Goal: Task Accomplishment & Management: Complete application form

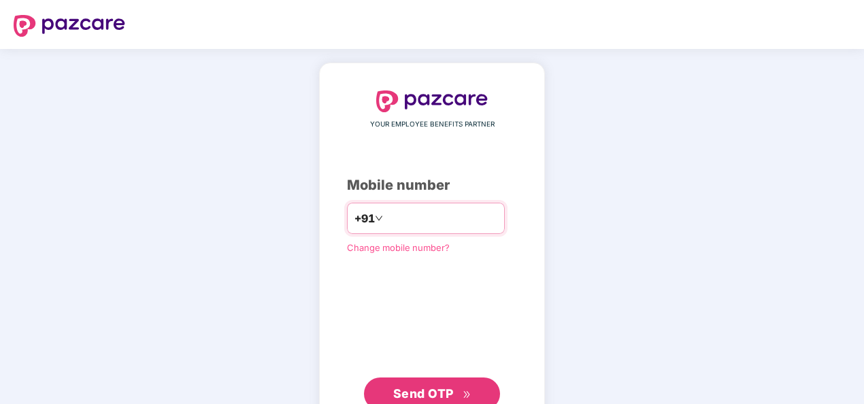
click at [386, 216] on input "number" at bounding box center [442, 218] width 112 height 22
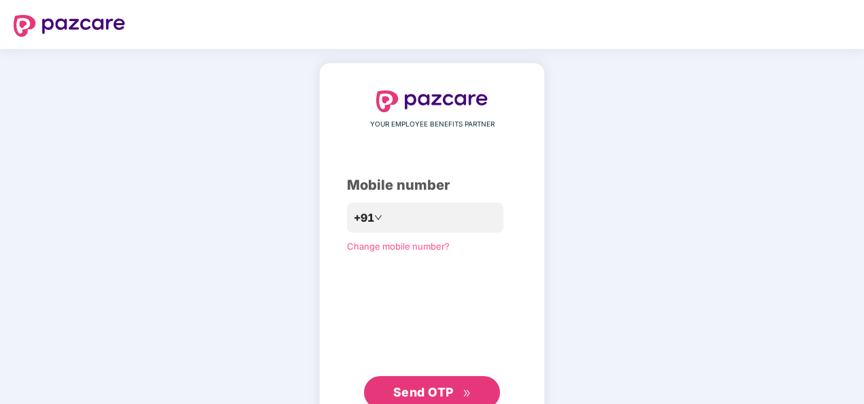
click at [433, 390] on span "Send OTP" at bounding box center [423, 392] width 61 height 14
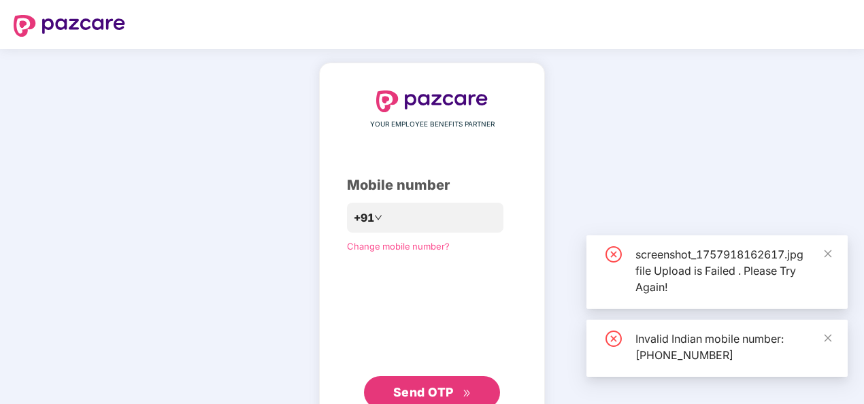
click at [433, 390] on span "Send OTP" at bounding box center [423, 392] width 61 height 14
click at [830, 254] on icon "close" at bounding box center [828, 254] width 10 height 10
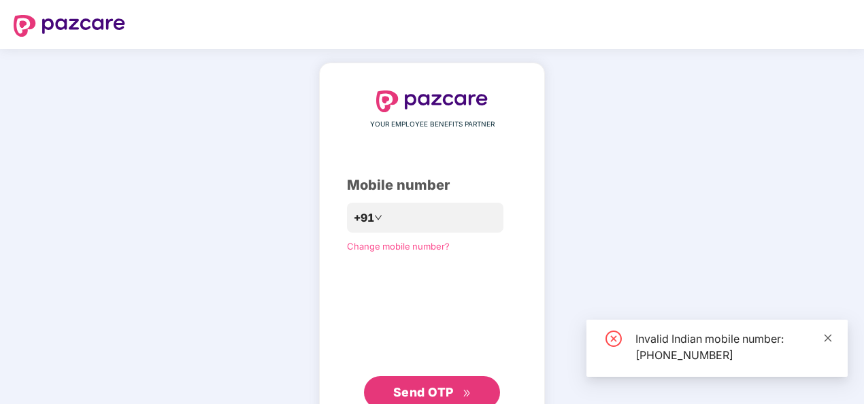
click at [826, 340] on icon "close" at bounding box center [828, 338] width 10 height 10
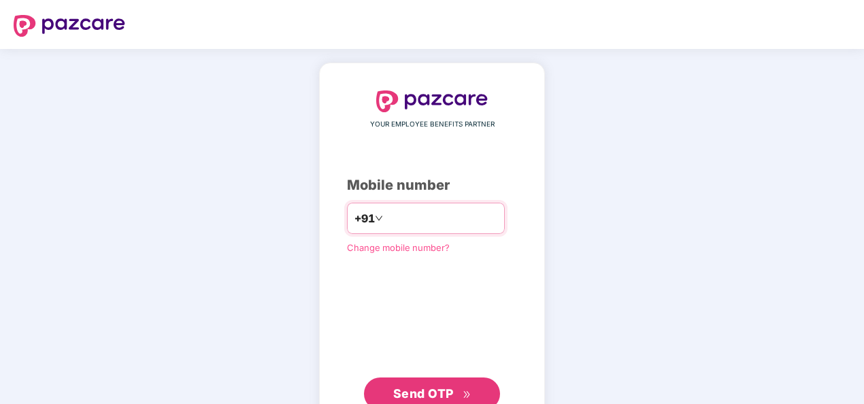
click at [386, 214] on input "**********" at bounding box center [442, 218] width 112 height 22
type input "**********"
click at [422, 388] on span "Send OTP" at bounding box center [423, 393] width 61 height 14
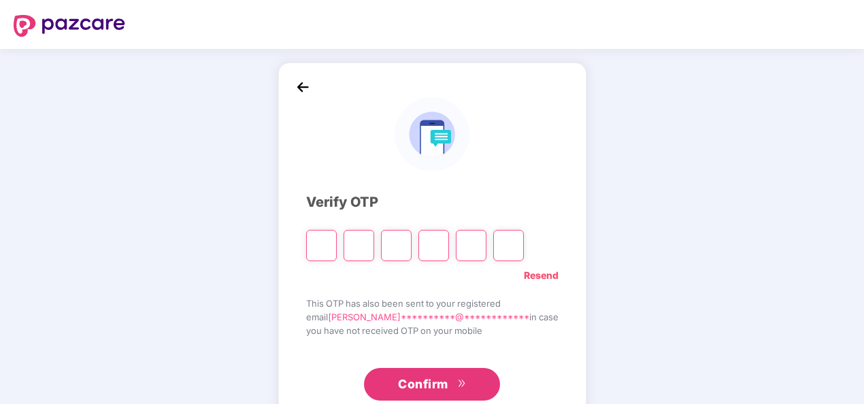
type input "*"
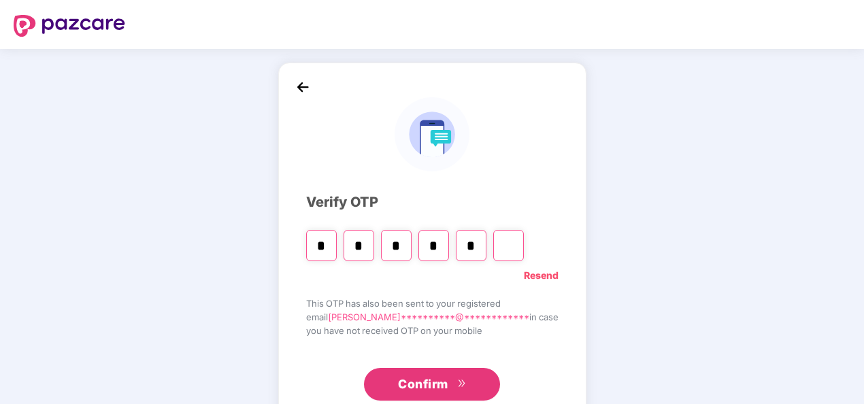
type input "*"
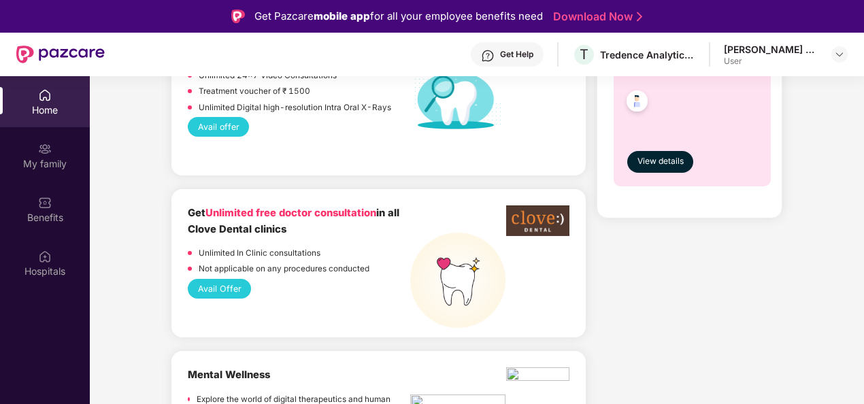
scroll to position [1459, 0]
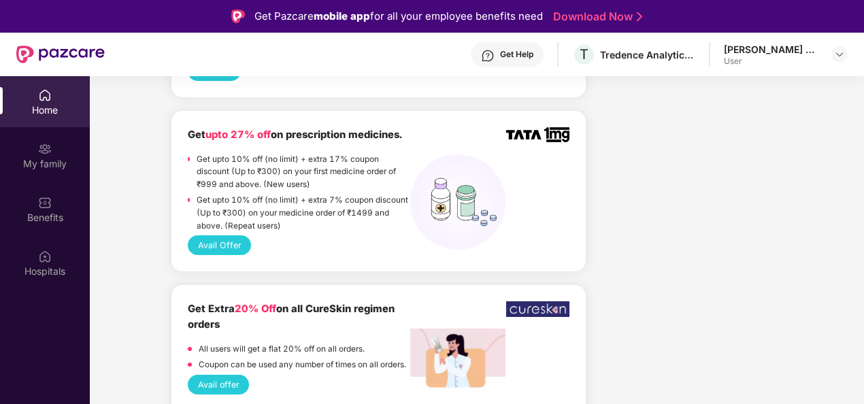
drag, startPoint x: 861, startPoint y: 212, endPoint x: 862, endPoint y: 235, distance: 23.2
click at [862, 235] on div "Home My family Benefits Hospitals Welcome back, [PERSON_NAME]! Enjoy your benef…" at bounding box center [432, 278] width 864 height 404
drag, startPoint x: 861, startPoint y: 265, endPoint x: 862, endPoint y: 120, distance: 144.8
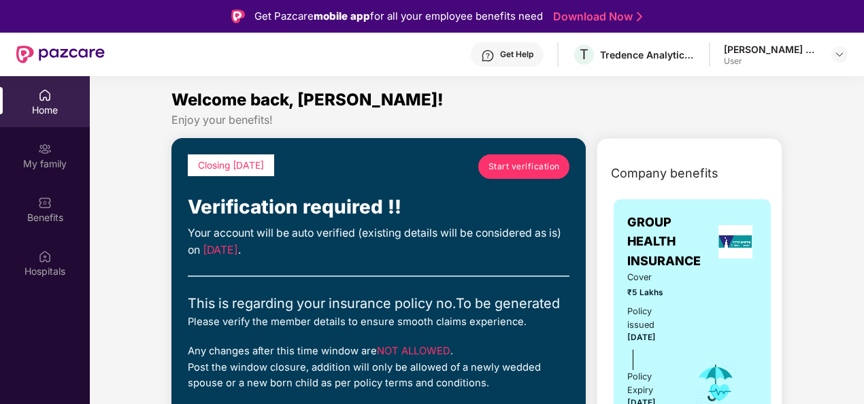
scroll to position [68, 0]
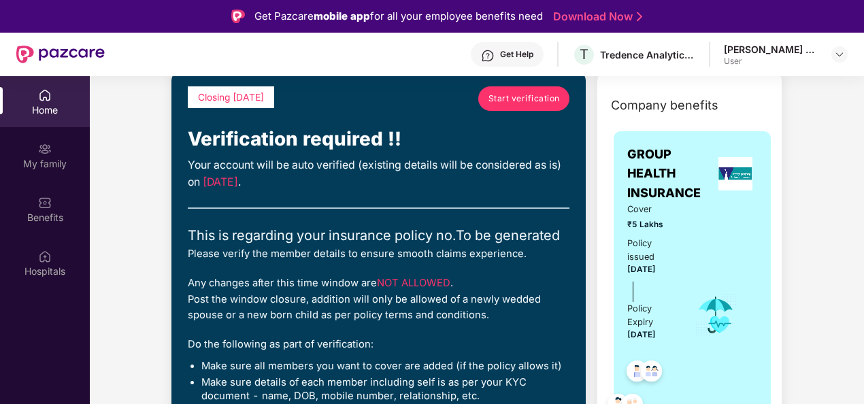
click at [537, 104] on span "Start verification" at bounding box center [523, 98] width 71 height 13
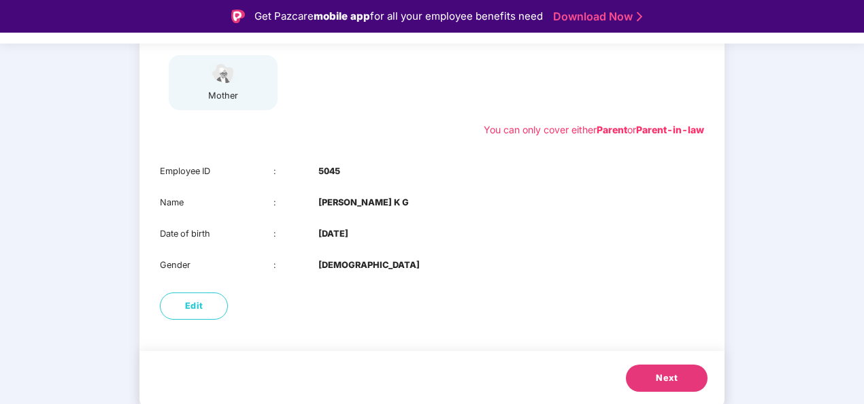
scroll to position [33, 0]
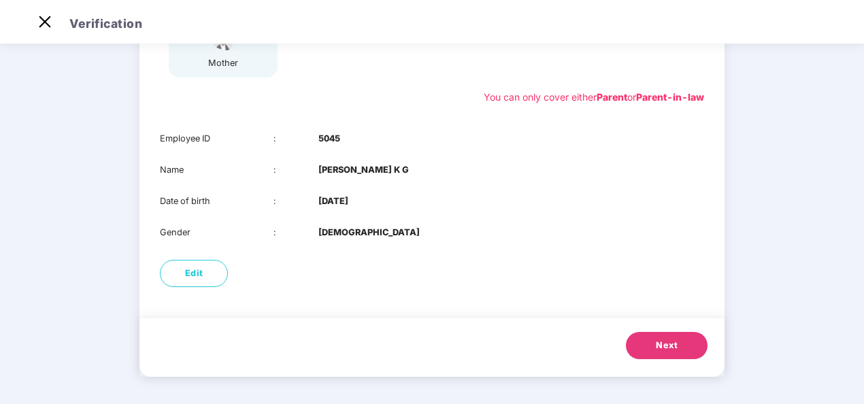
click at [658, 339] on span "Next" at bounding box center [667, 346] width 22 height 14
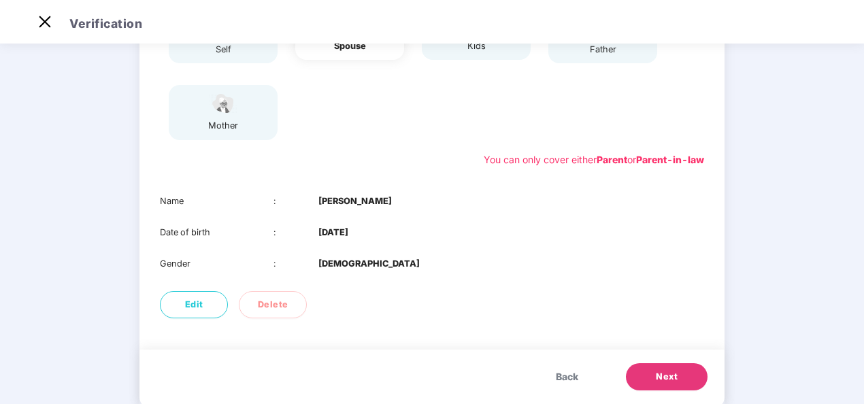
scroll to position [214, 0]
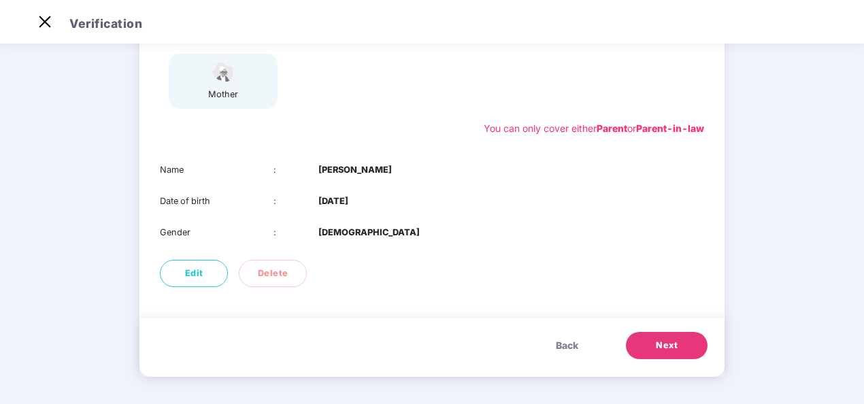
click at [666, 351] on span "Next" at bounding box center [667, 346] width 22 height 14
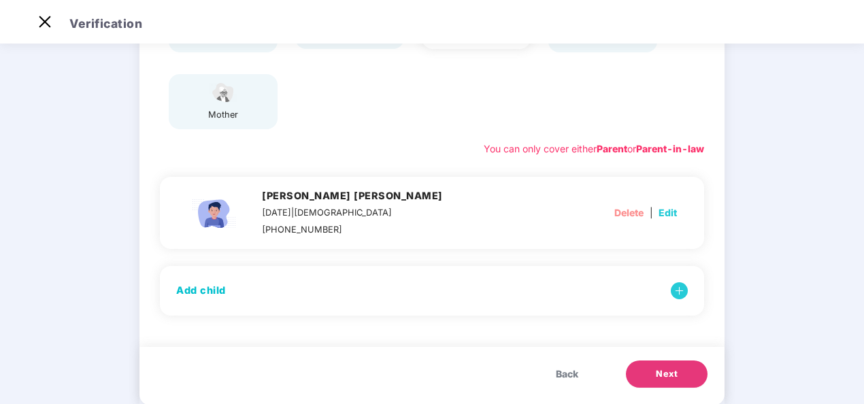
scroll to position [222, 0]
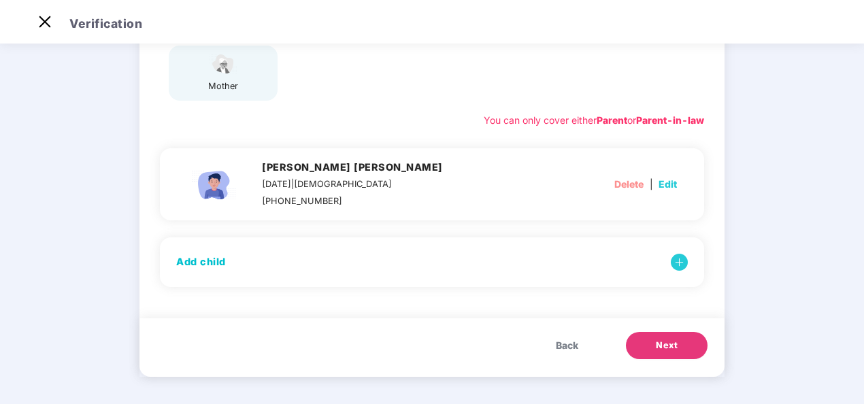
click at [572, 346] on span "Back" at bounding box center [567, 345] width 22 height 15
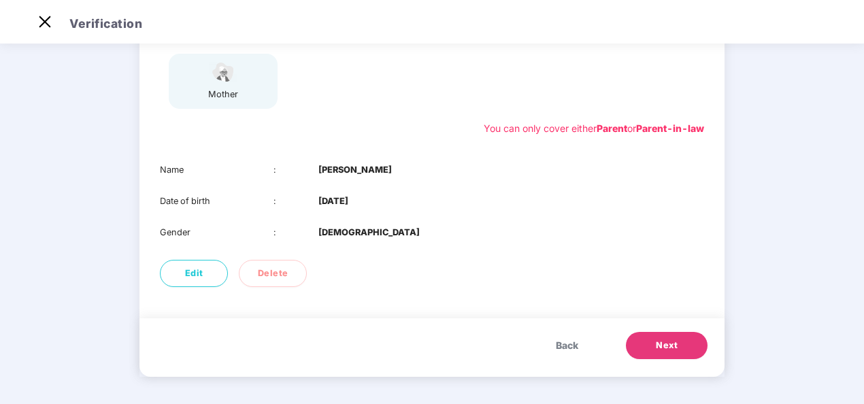
click at [656, 336] on button "Next" at bounding box center [667, 345] width 82 height 27
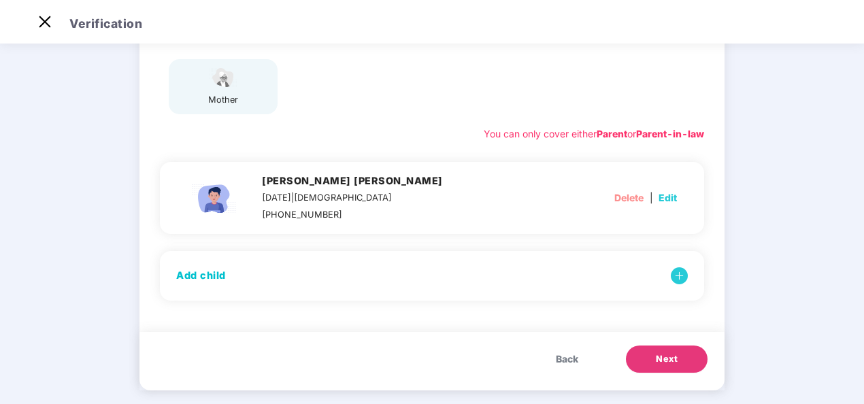
scroll to position [222, 0]
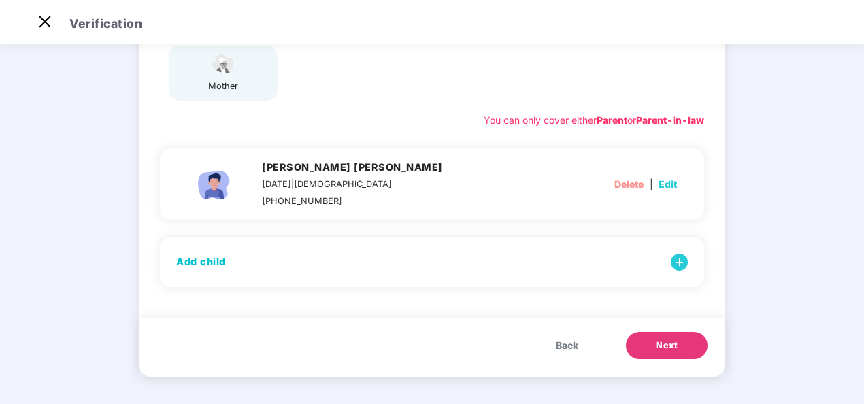
click at [646, 341] on button "Next" at bounding box center [667, 345] width 82 height 27
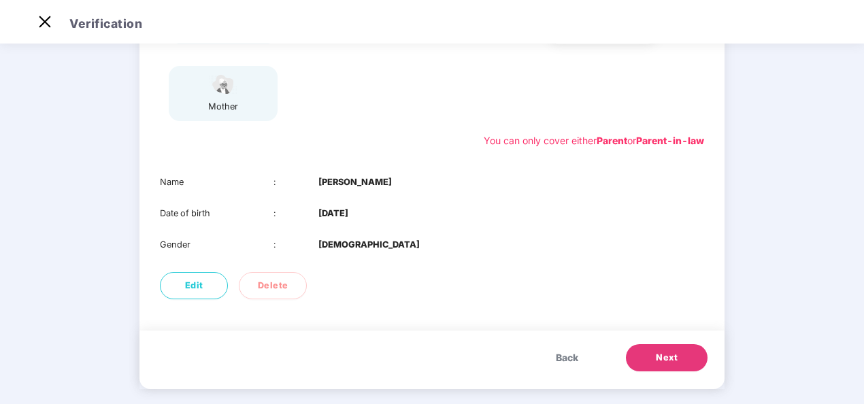
scroll to position [214, 0]
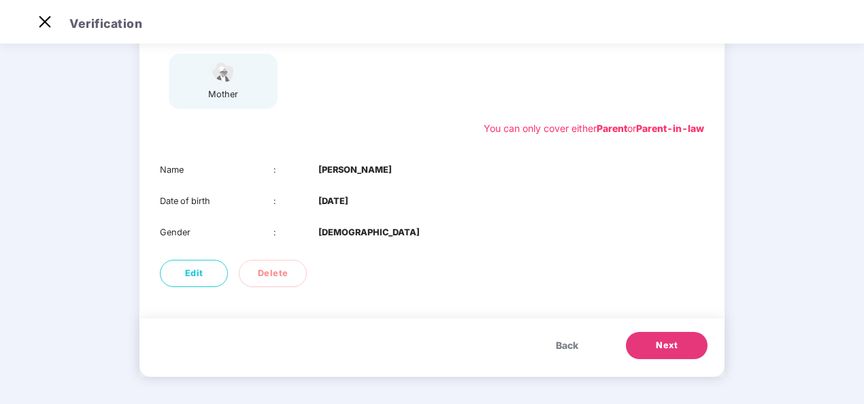
click at [653, 342] on button "Next" at bounding box center [667, 345] width 82 height 27
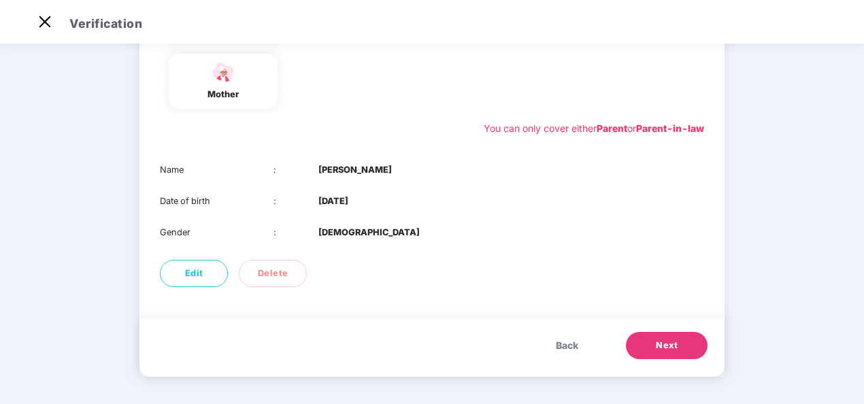
click at [668, 345] on span "Next" at bounding box center [667, 346] width 22 height 14
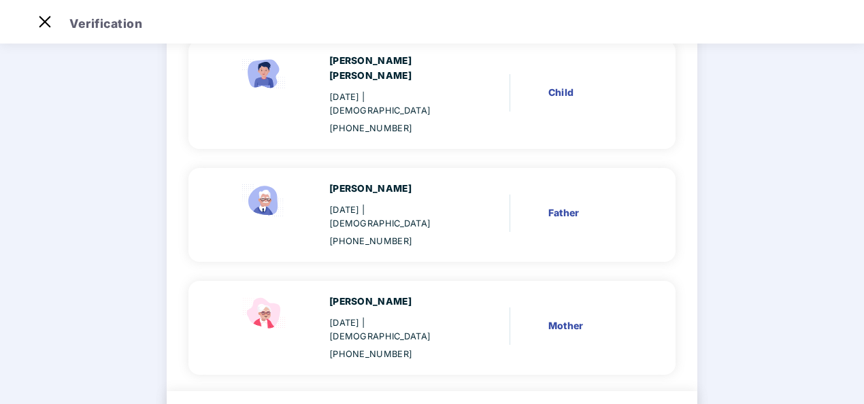
scroll to position [381, 0]
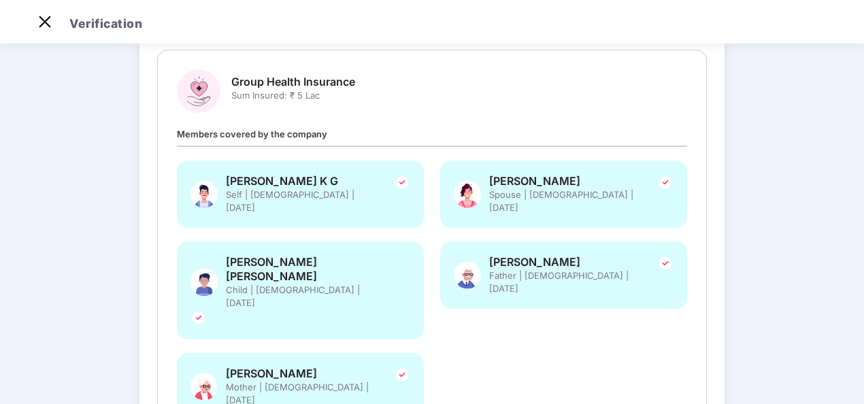
scroll to position [242, 0]
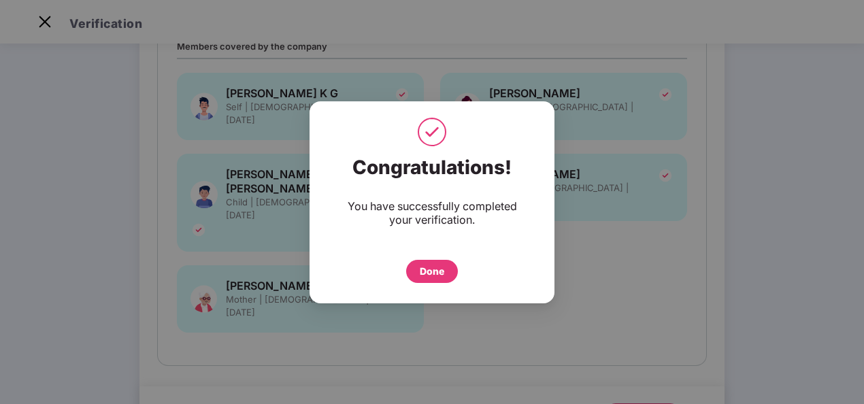
click at [445, 269] on div "Done" at bounding box center [432, 271] width 52 height 23
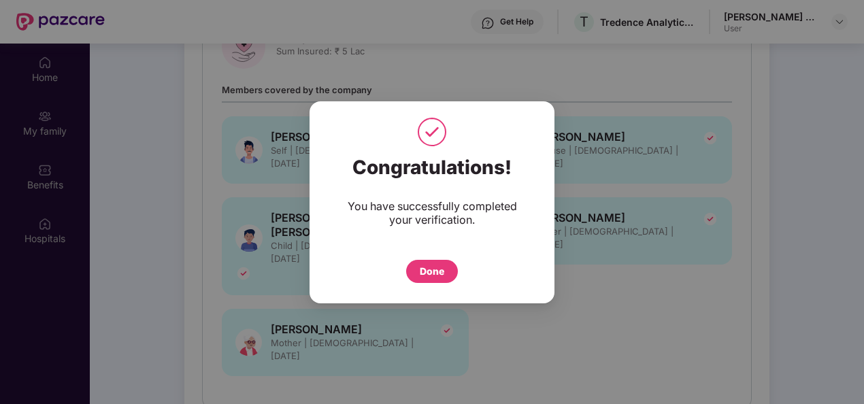
scroll to position [76, 0]
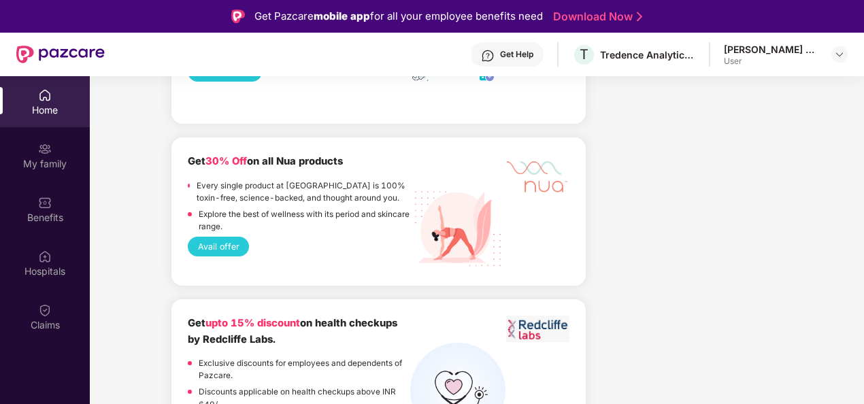
scroll to position [1700, 0]
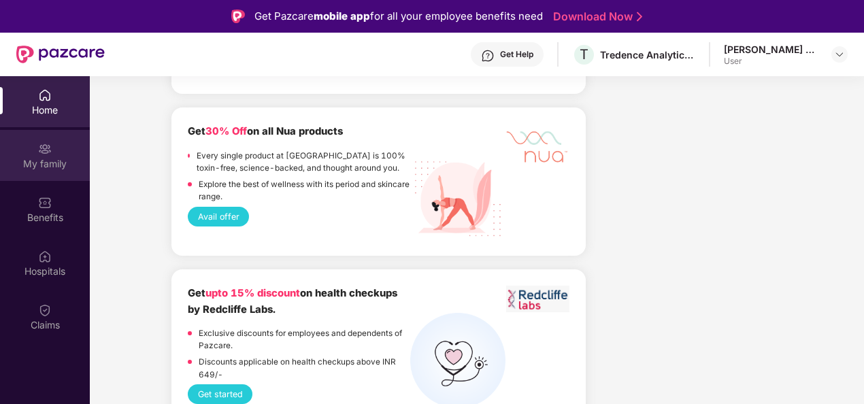
click at [69, 154] on div "My family" at bounding box center [45, 155] width 90 height 51
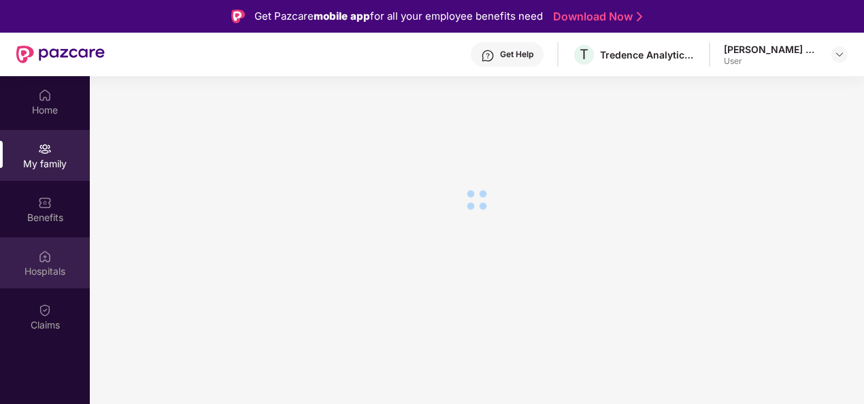
click at [50, 259] on img at bounding box center [45, 257] width 14 height 14
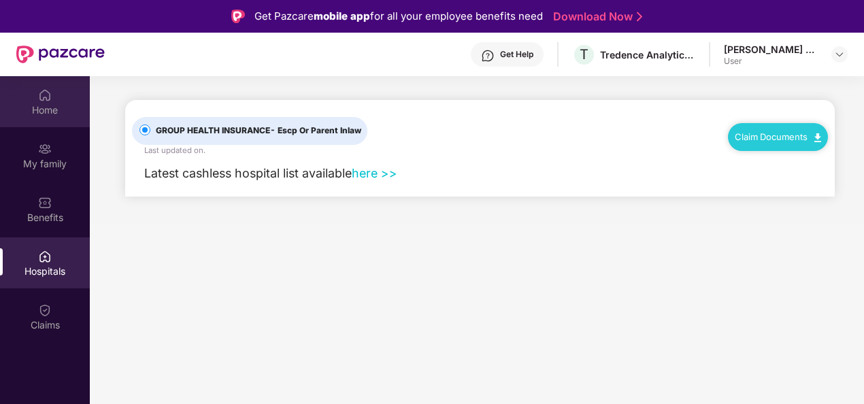
click at [73, 102] on div "Home" at bounding box center [45, 101] width 90 height 51
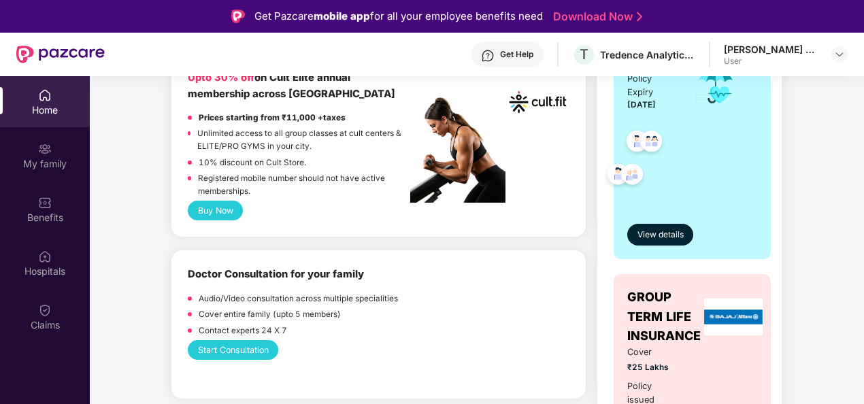
scroll to position [408, 0]
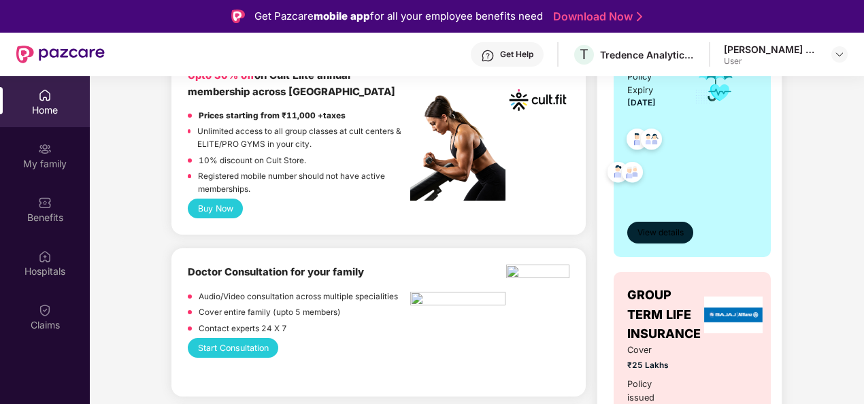
click at [681, 233] on span "View details" at bounding box center [660, 232] width 46 height 13
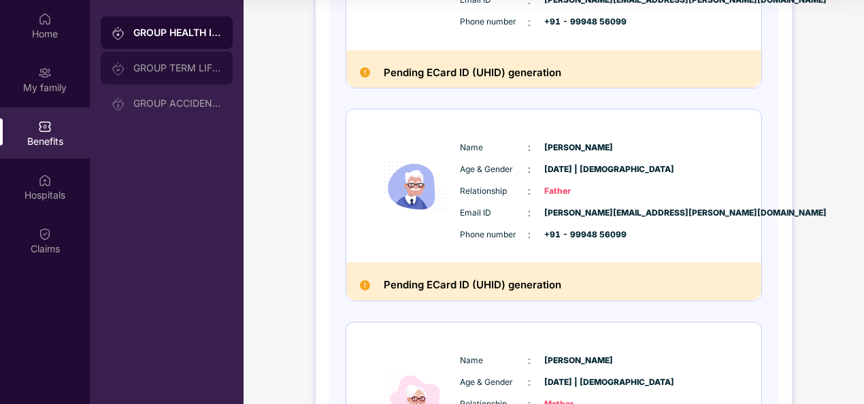
scroll to position [714, 0]
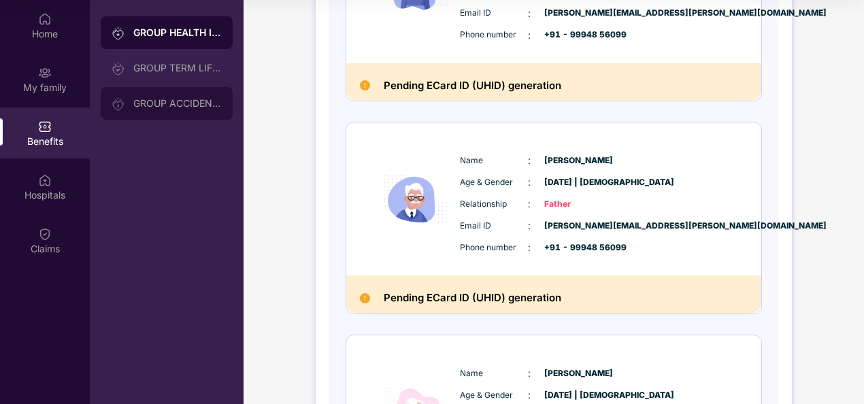
click at [168, 113] on div "GROUP ACCIDENTAL INSURANCE" at bounding box center [167, 103] width 132 height 33
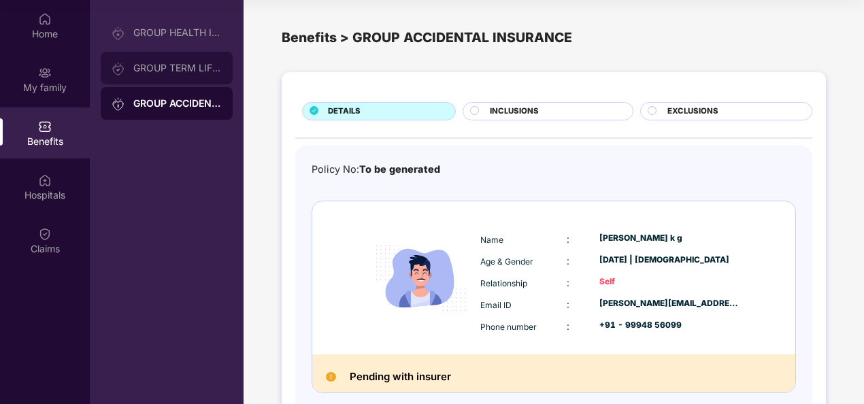
click at [170, 73] on div "GROUP TERM LIFE INSURANCE" at bounding box center [167, 68] width 132 height 33
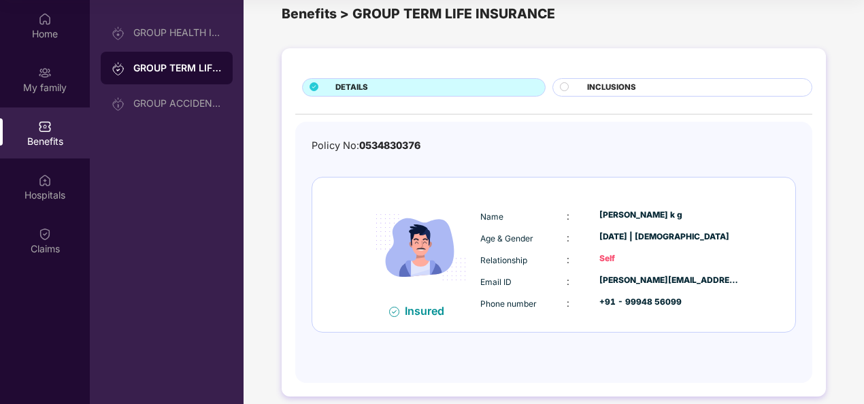
scroll to position [35, 0]
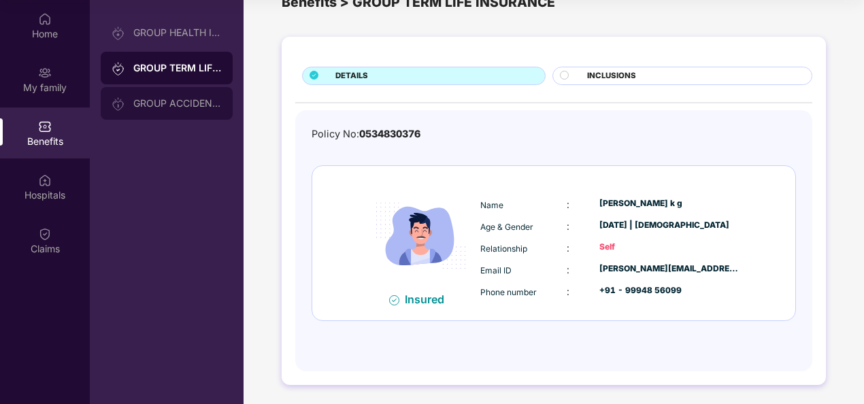
click at [152, 109] on div "GROUP ACCIDENTAL INSURANCE" at bounding box center [167, 103] width 132 height 33
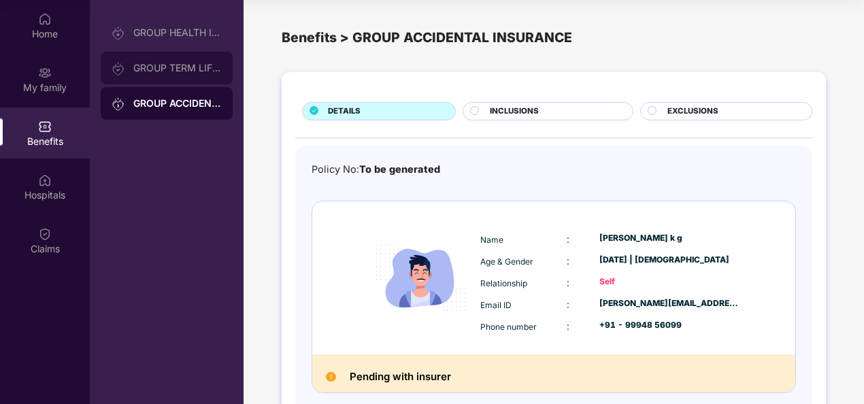
click at [174, 72] on div "GROUP TERM LIFE INSURANCE" at bounding box center [177, 68] width 88 height 11
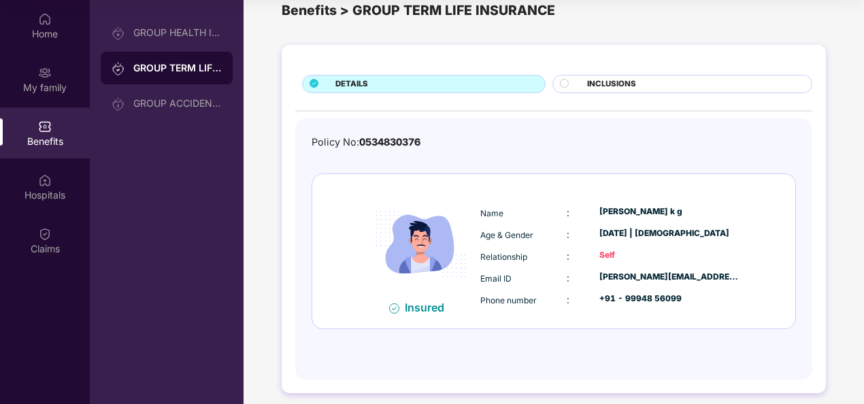
scroll to position [35, 0]
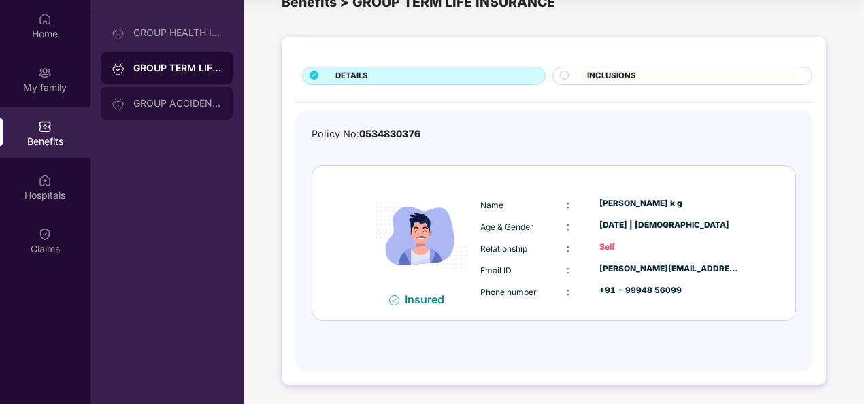
click at [182, 103] on div "GROUP ACCIDENTAL INSURANCE" at bounding box center [177, 103] width 88 height 11
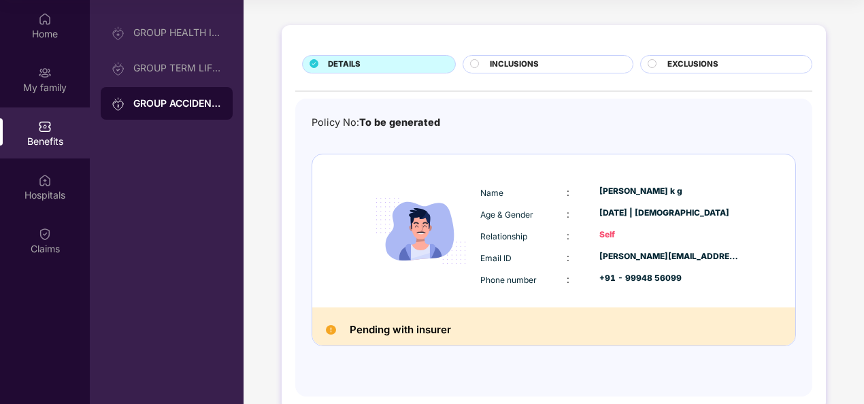
scroll to position [68, 0]
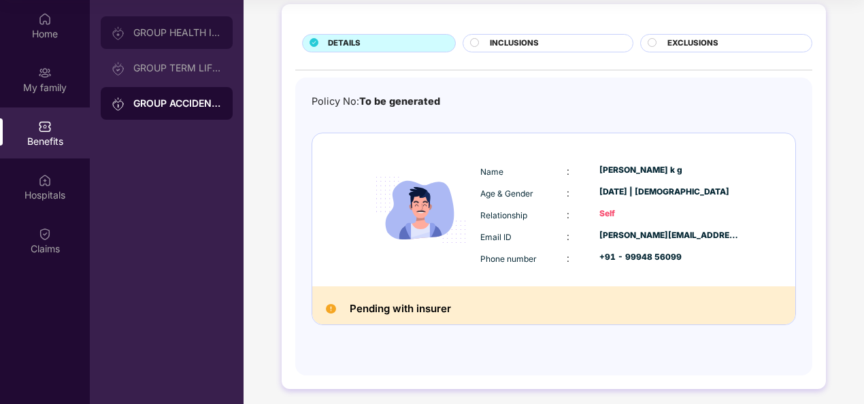
click at [165, 36] on div "GROUP HEALTH INSURANCE" at bounding box center [177, 32] width 88 height 11
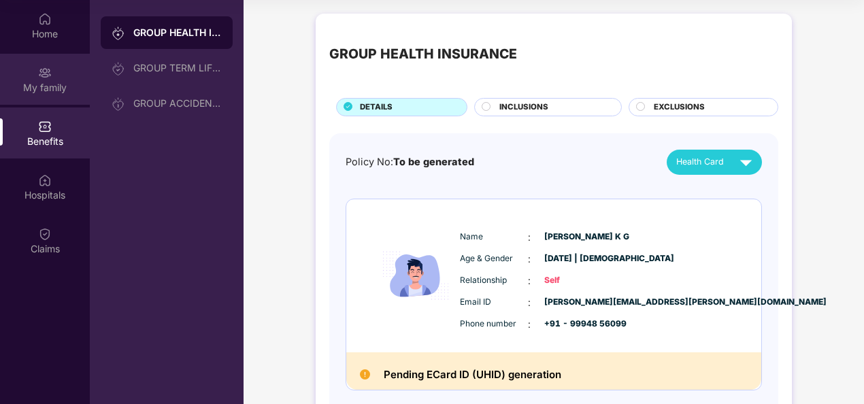
click at [31, 74] on div "My family" at bounding box center [45, 79] width 90 height 51
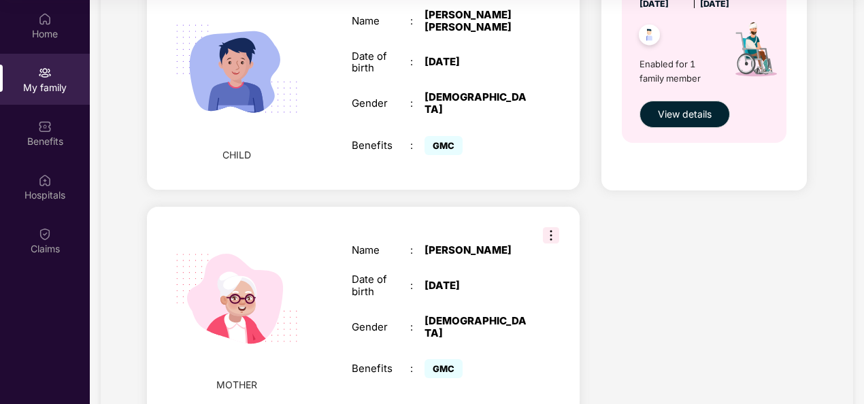
scroll to position [847, 0]
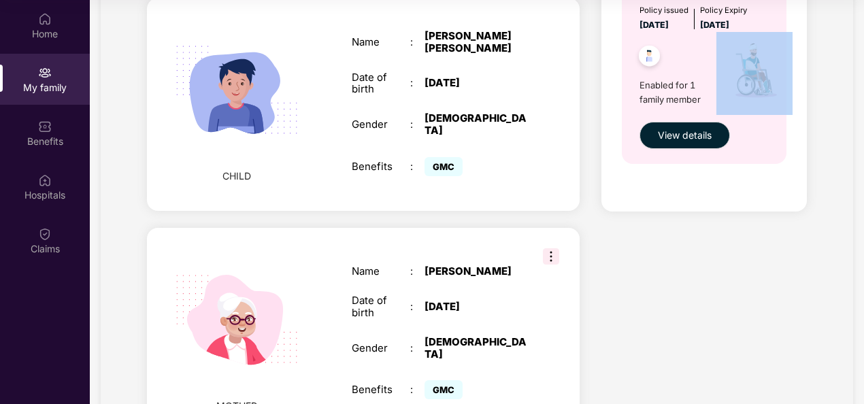
drag, startPoint x: 860, startPoint y: 254, endPoint x: 863, endPoint y: 33, distance: 221.7
click at [863, 33] on div "Home My family Benefits Hospitals Claims My family Add Family Member New member…" at bounding box center [432, 202] width 864 height 404
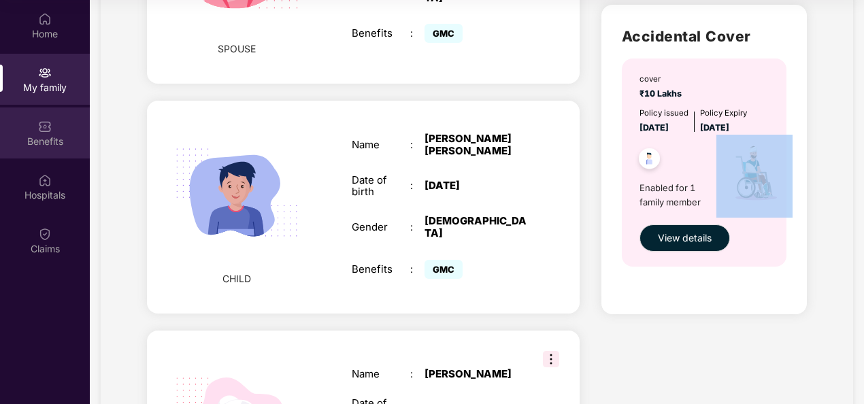
scroll to position [711, 0]
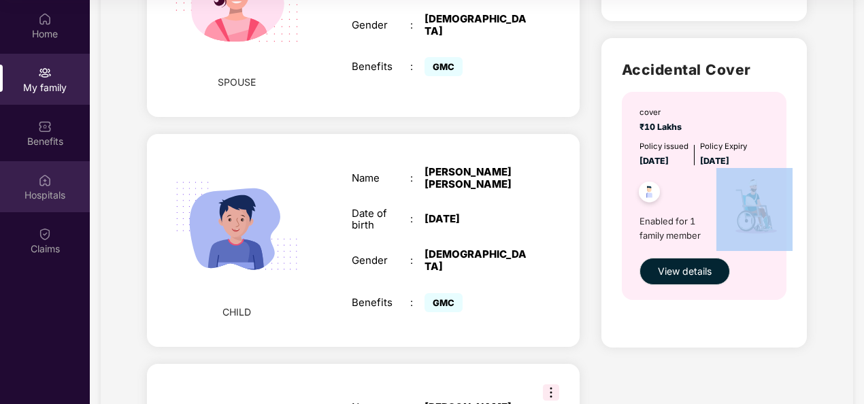
click at [50, 184] on img at bounding box center [45, 180] width 14 height 14
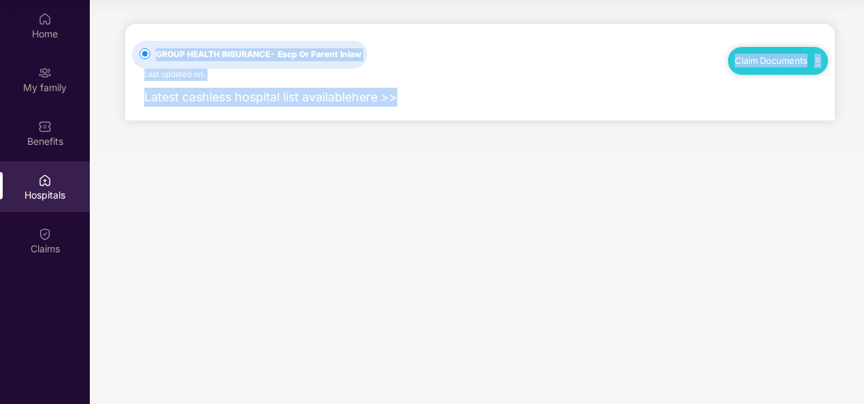
click at [311, 182] on main "GROUP HEALTH INSURANCE - Escp Or Parent Inlaw Last updated on . Claim Documents…" at bounding box center [477, 202] width 774 height 404
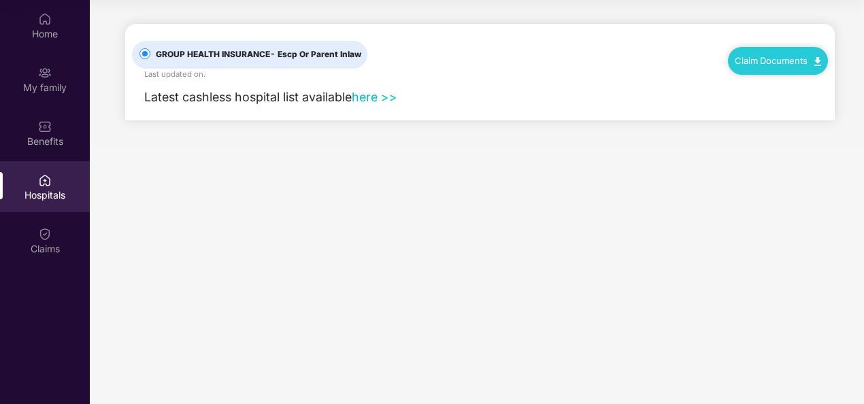
click at [377, 90] on link "here >>" at bounding box center [375, 97] width 46 height 14
